Goal: Task Accomplishment & Management: Complete application form

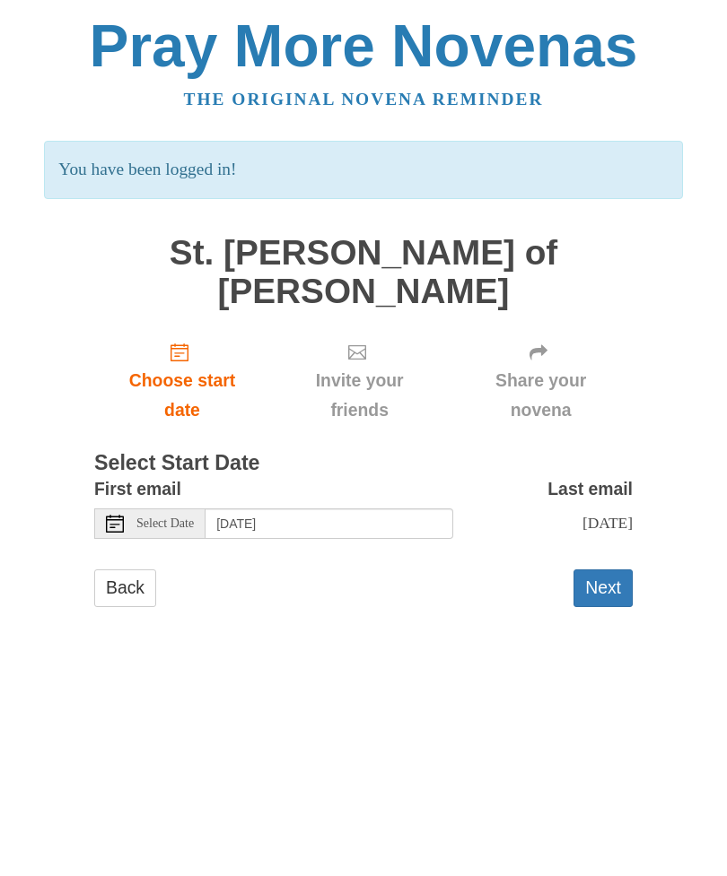
click at [189, 518] on span "Select Date" at bounding box center [164, 524] width 57 height 13
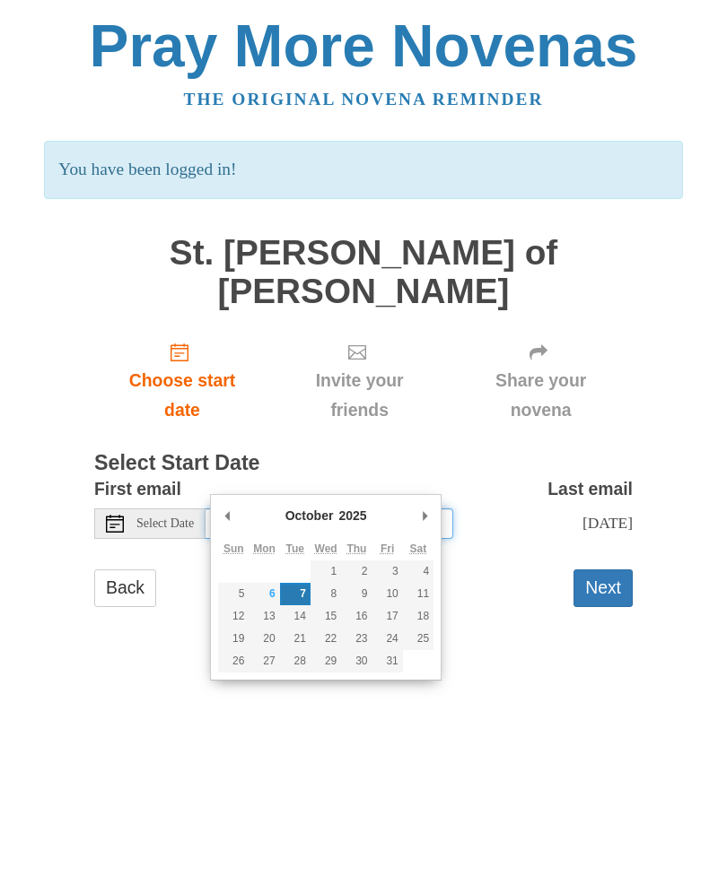
type input "Monday, October 6th"
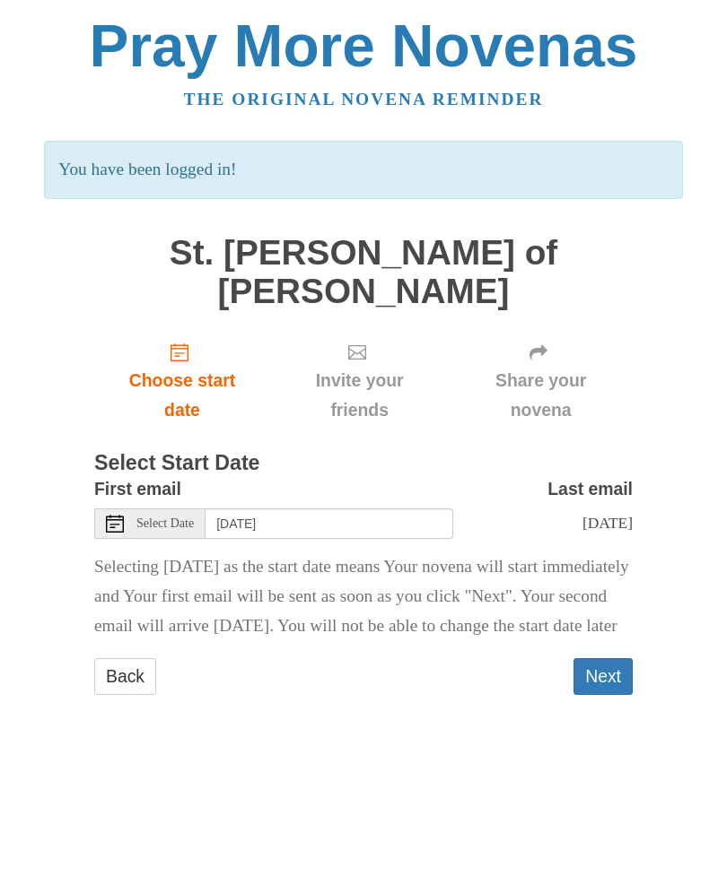
click at [612, 658] on button "Next" at bounding box center [602, 676] width 59 height 37
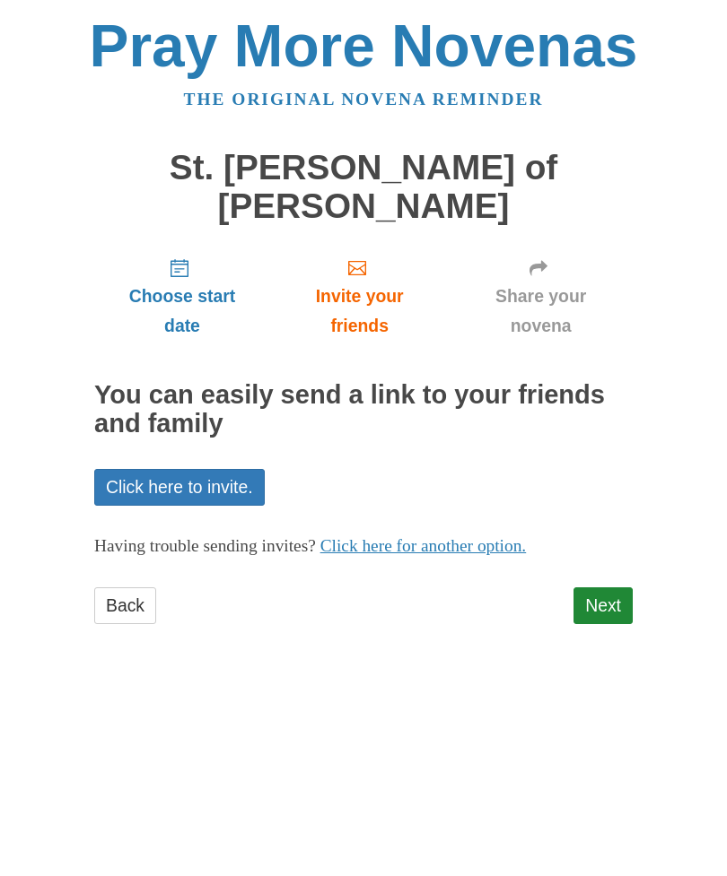
click at [160, 469] on link "Click here to invite." at bounding box center [179, 487] width 170 height 37
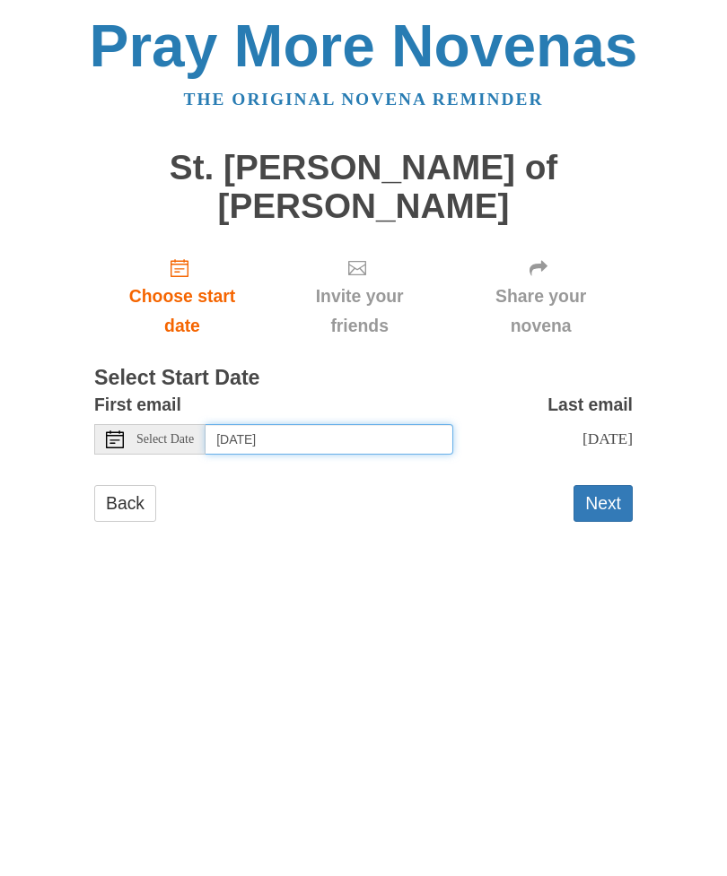
click at [274, 424] on input "Tuesday, October 7th" at bounding box center [329, 439] width 248 height 30
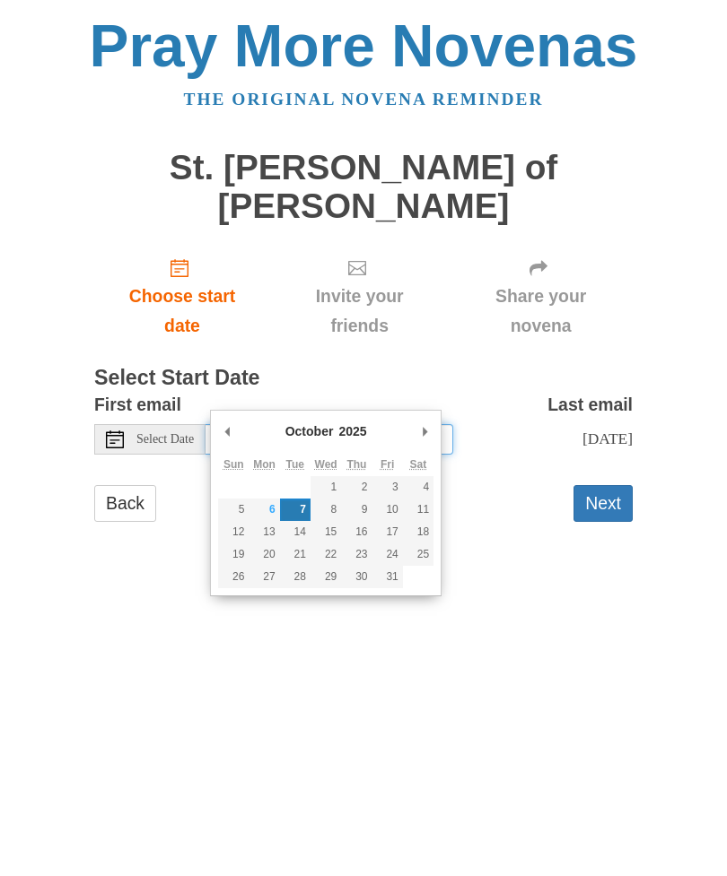
type input "Monday, October 6th"
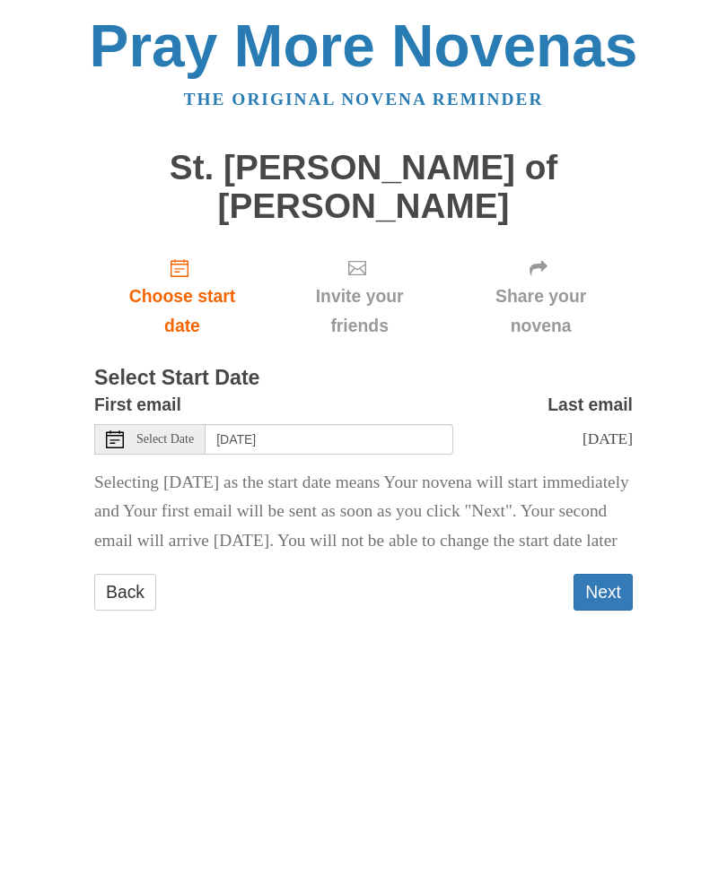
click at [136, 433] on span "Select Date" at bounding box center [164, 439] width 57 height 13
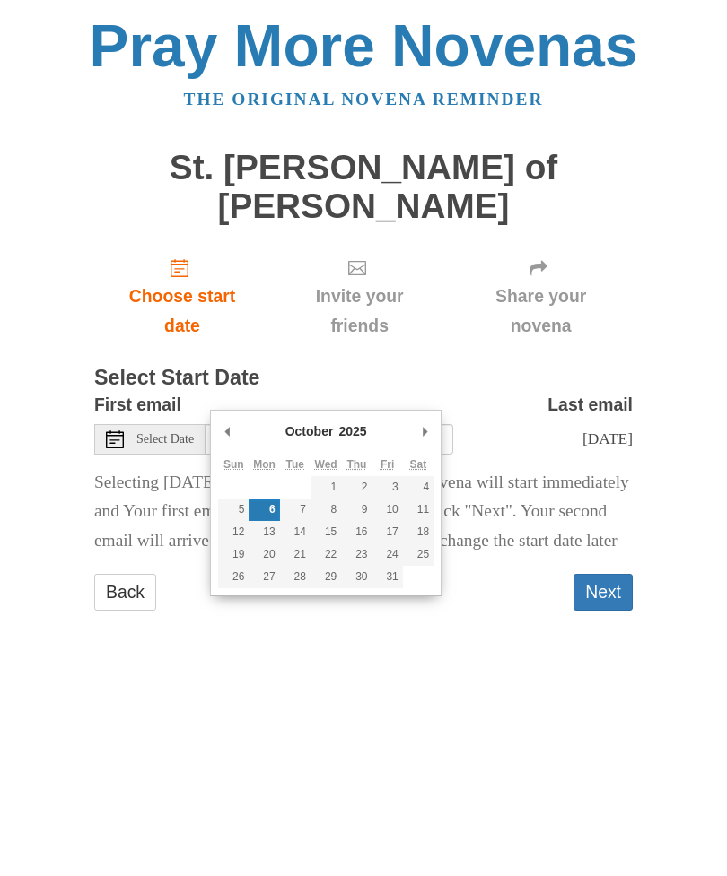
click at [181, 663] on html "Pray More Novenas The original novena reminder St. Teresa of Avila Novena Choos…" at bounding box center [363, 331] width 727 height 663
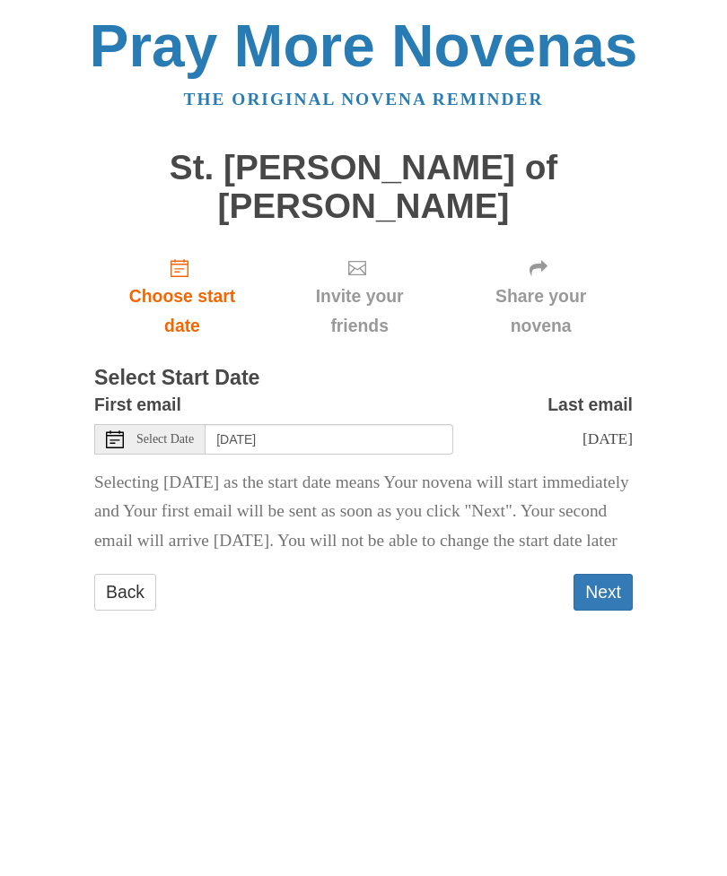
click at [600, 582] on button "Next" at bounding box center [602, 592] width 59 height 37
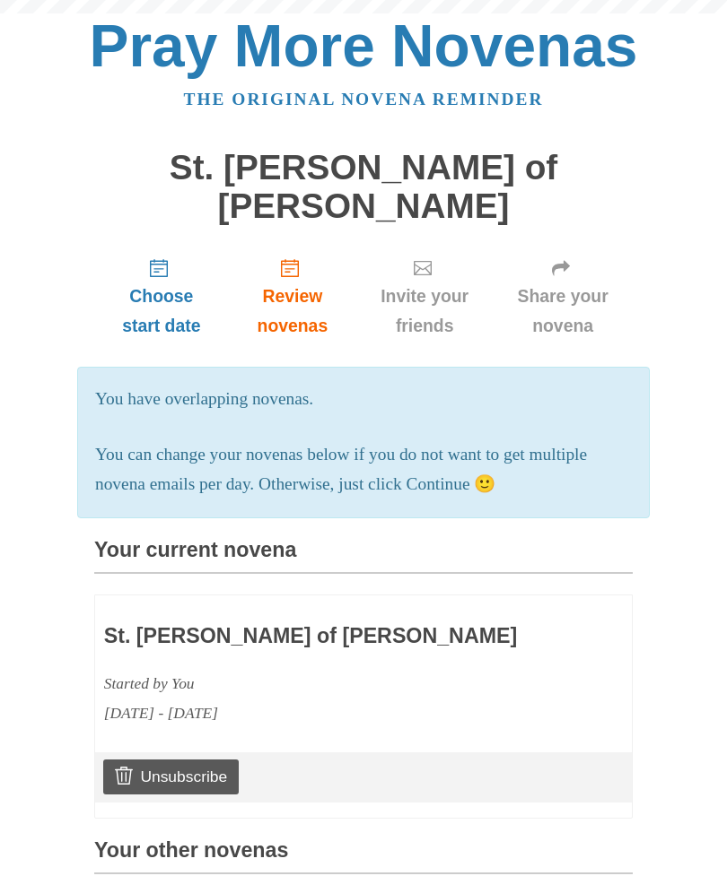
click at [614, 596] on div "St. [PERSON_NAME] of [PERSON_NAME] Started by You [DATE] - [DATE]" at bounding box center [363, 666] width 536 height 141
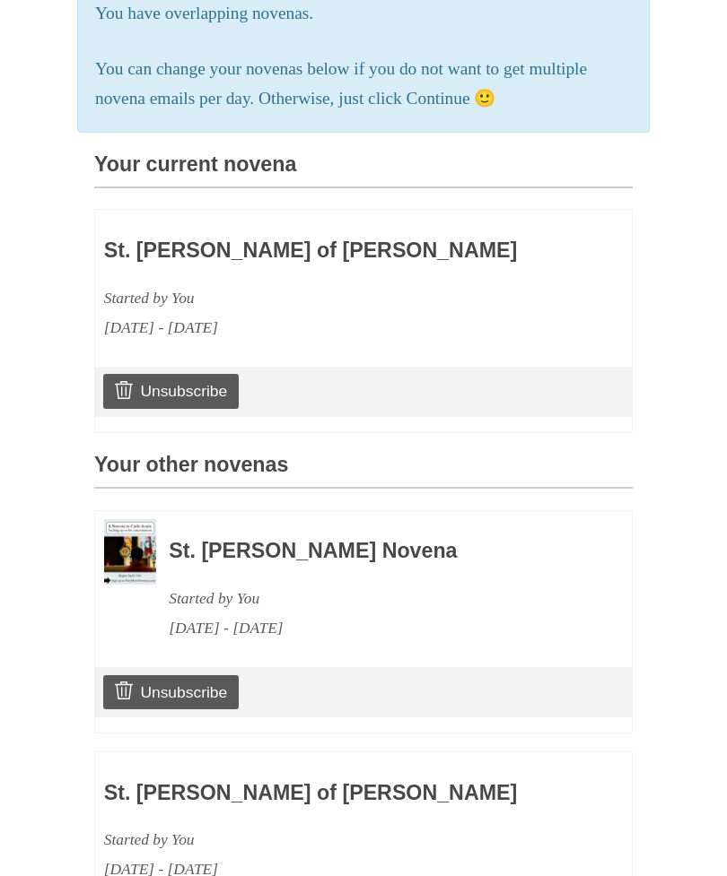
scroll to position [480, 0]
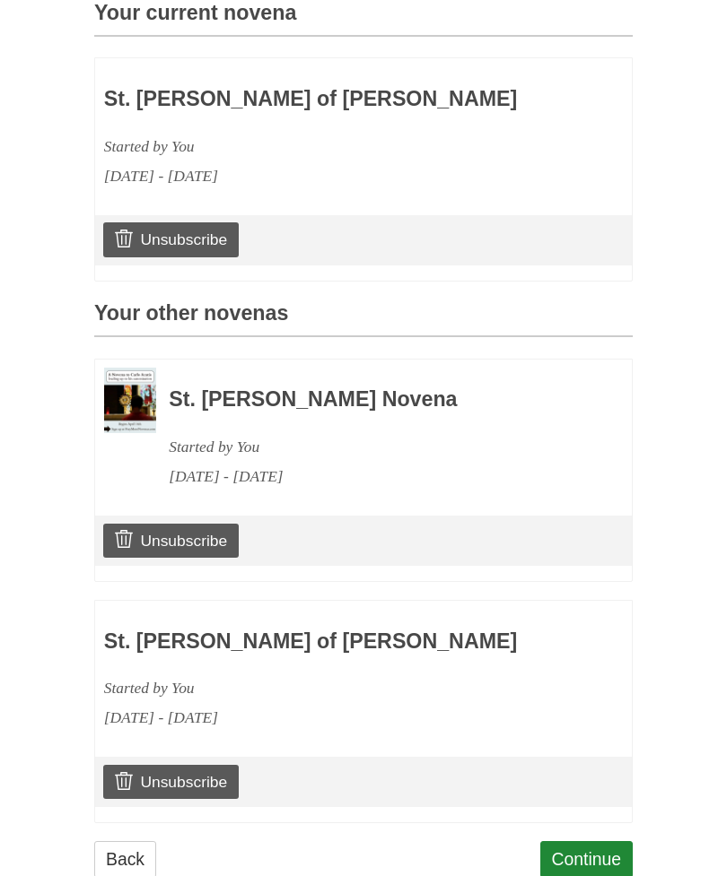
click at [146, 524] on link "Unsubscribe" at bounding box center [170, 541] width 135 height 34
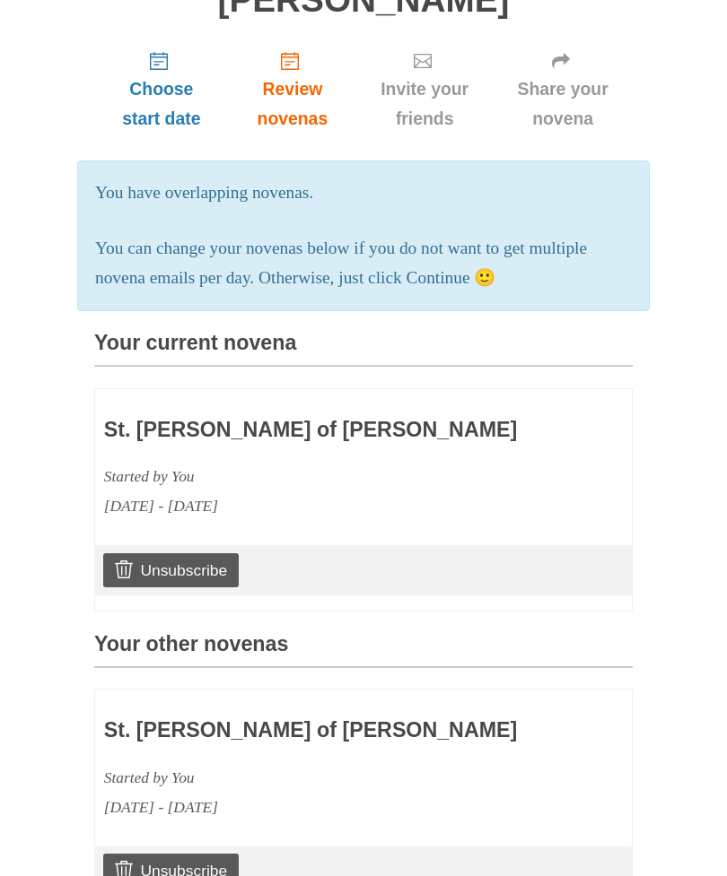
scroll to position [325, 0]
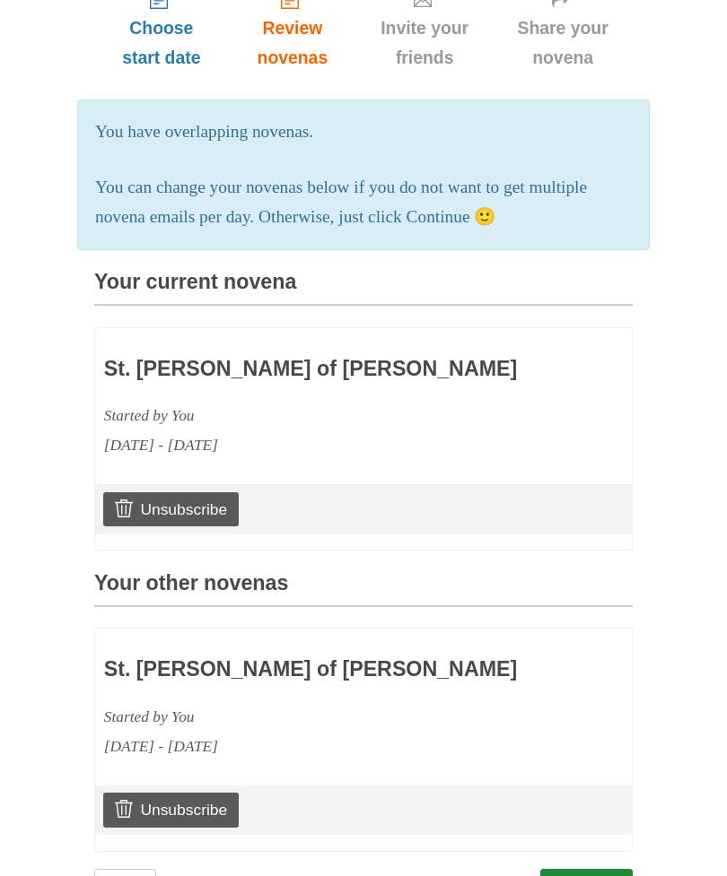
click at [590, 869] on link "Continue" at bounding box center [586, 887] width 93 height 37
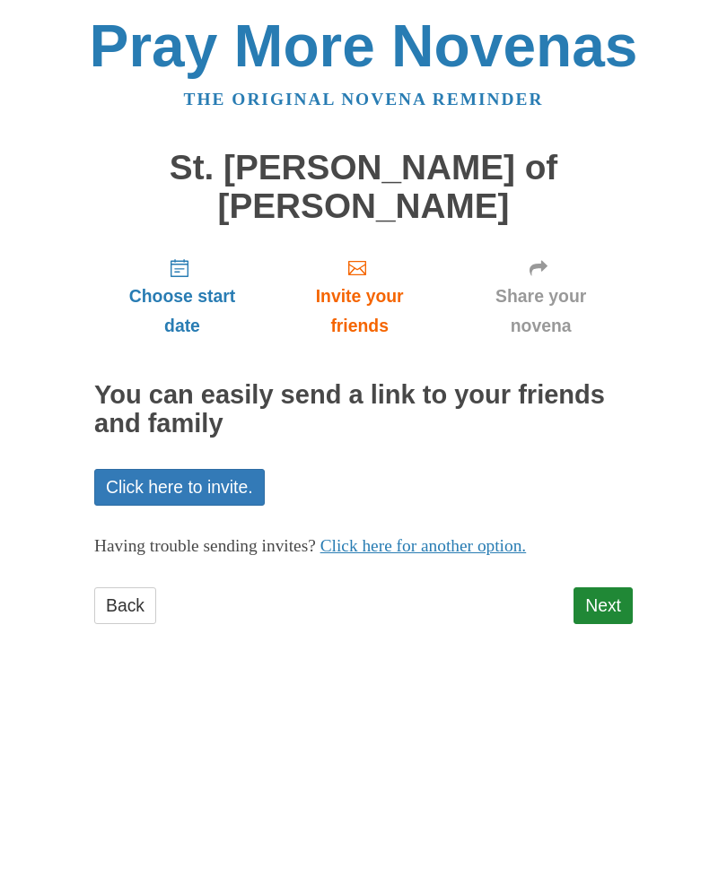
click at [607, 588] on link "Next" at bounding box center [602, 606] width 59 height 37
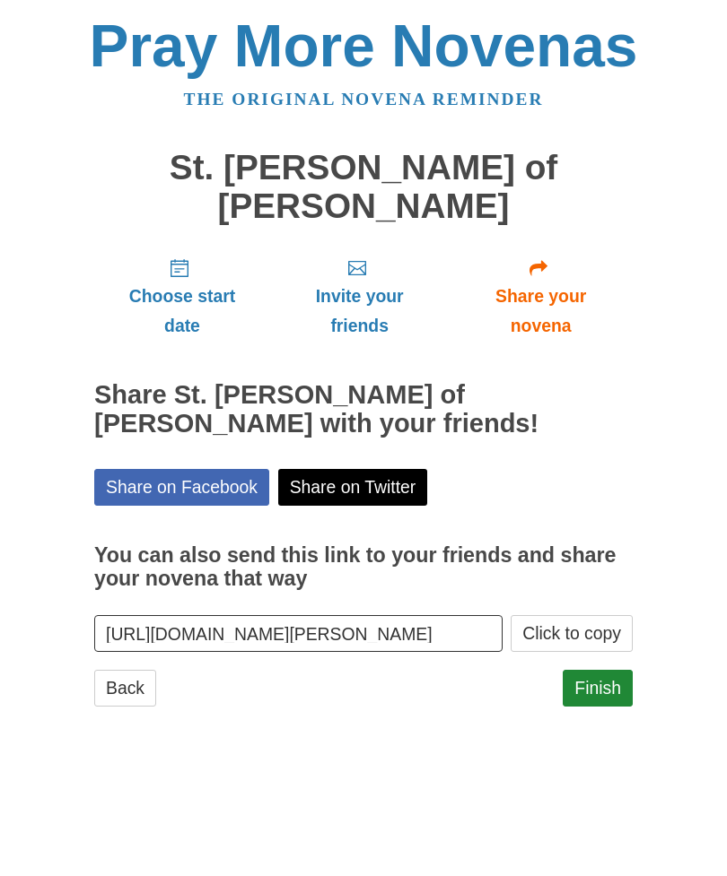
click at [597, 670] on link "Finish" at bounding box center [597, 688] width 70 height 37
